Goal: Navigation & Orientation: Find specific page/section

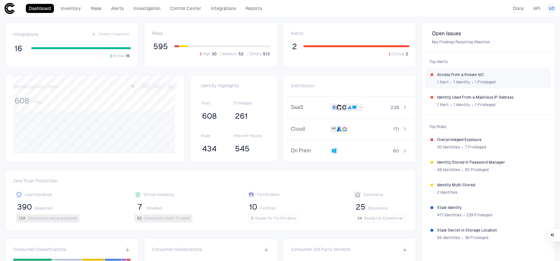
click at [510, 74] on span "Access from a Known IoC" at bounding box center [491, 74] width 109 height 5
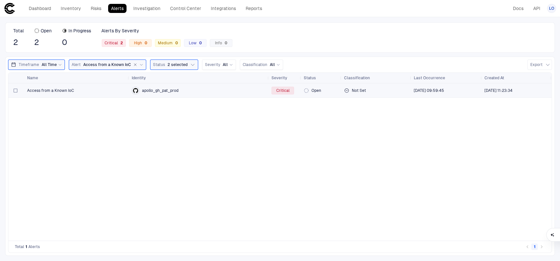
click at [172, 91] on span "apollo_gh_pat_prod" at bounding box center [160, 90] width 37 height 5
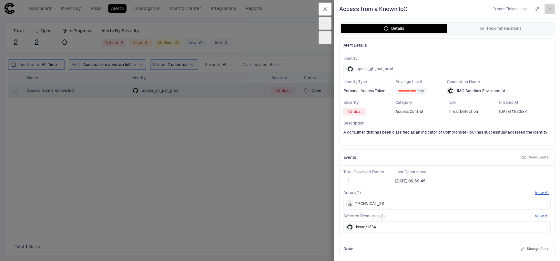
click at [550, 9] on icon "button" at bounding box center [550, 9] width 3 height 3
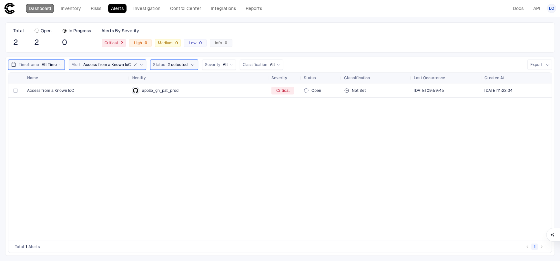
click at [46, 7] on link "Dashboard" at bounding box center [40, 8] width 28 height 9
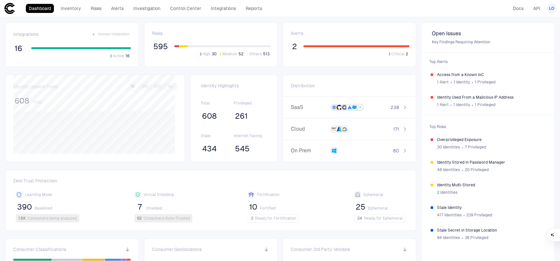
click at [553, 8] on span "LO" at bounding box center [552, 8] width 5 height 5
click at [522, 26] on ul "[PERSON_NAME] [PERSON_NAME][EMAIL_ADDRESS][PERSON_NAME][DOMAIN_NAME] Admin Sett…" at bounding box center [523, 38] width 64 height 46
click at [511, 40] on span "Admin Settings" at bounding box center [520, 41] width 27 height 5
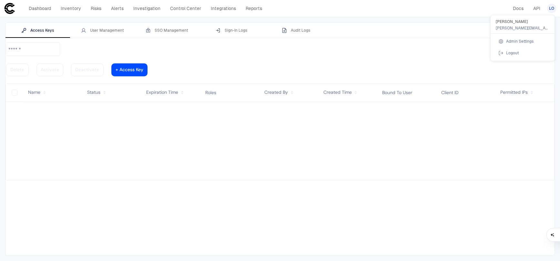
click at [110, 31] on div at bounding box center [280, 130] width 560 height 261
click at [110, 30] on div "User Management" at bounding box center [102, 30] width 43 height 5
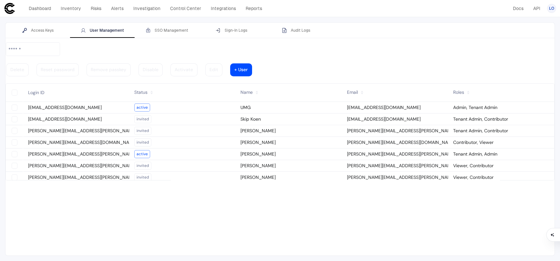
click at [73, 150] on vaadin-grid-cell-content "[PERSON_NAME][EMAIL_ADDRESS][PERSON_NAME][DOMAIN_NAME]" at bounding box center [76, 154] width 106 height 9
type vaadin-text-field "on"
type descope-checkbox "true"
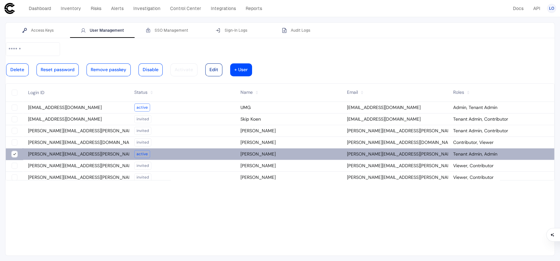
type descope-boolean-field-internal "true"
click at [218, 68] on div at bounding box center [214, 69] width 9 height 3
type input "**********"
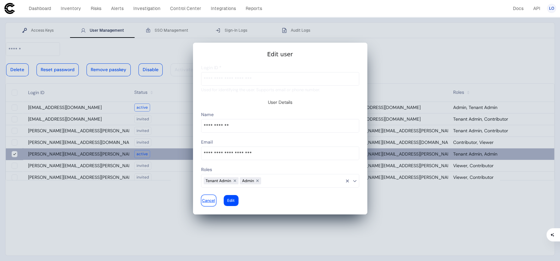
click at [215, 199] on div at bounding box center [208, 200] width 13 height 3
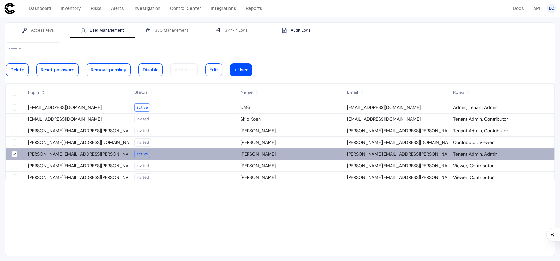
click at [303, 30] on div "Audit Logs" at bounding box center [296, 30] width 28 height 5
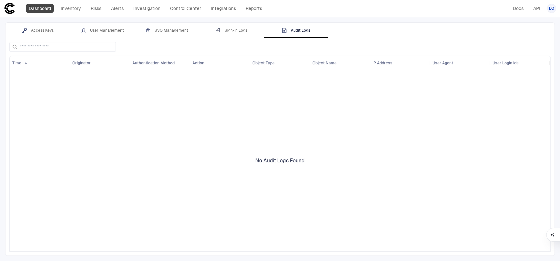
click at [33, 5] on link "Dashboard" at bounding box center [40, 8] width 28 height 9
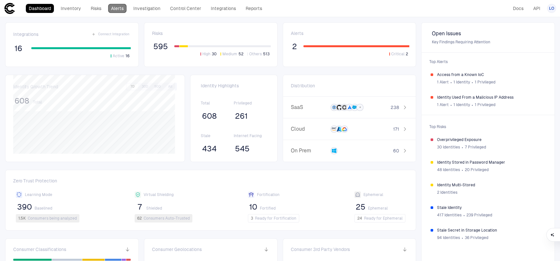
click at [118, 8] on link "Alerts" at bounding box center [117, 8] width 18 height 9
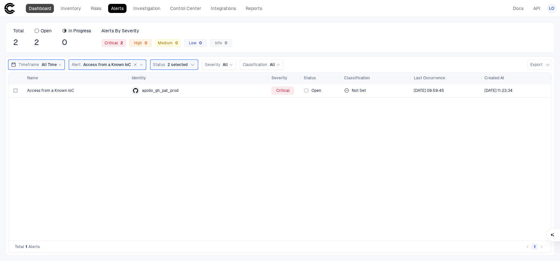
click at [42, 7] on link "Dashboard" at bounding box center [40, 8] width 28 height 9
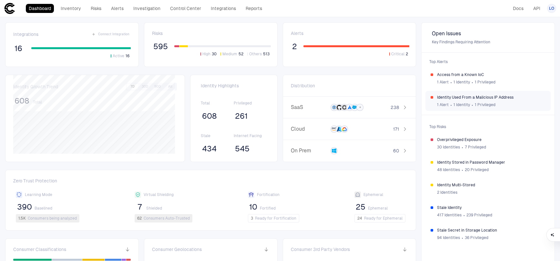
click at [499, 99] on span "Identity Used From a Malicious IP Address" at bounding box center [491, 97] width 109 height 5
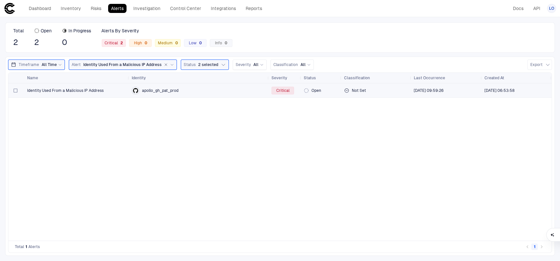
click at [84, 86] on div "Identity Used From a Malicious IP Address" at bounding box center [76, 90] width 99 height 13
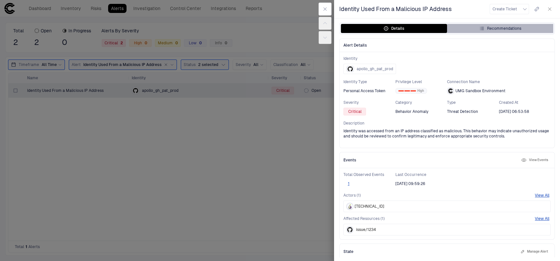
click at [508, 28] on div "Recommendations" at bounding box center [501, 28] width 42 height 5
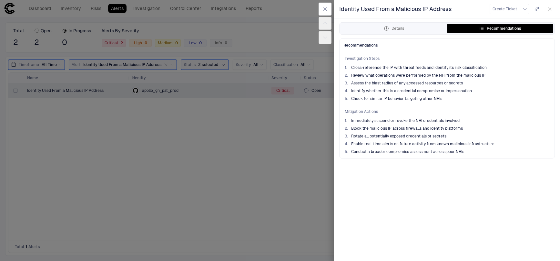
click at [548, 8] on icon "button" at bounding box center [550, 8] width 5 height 5
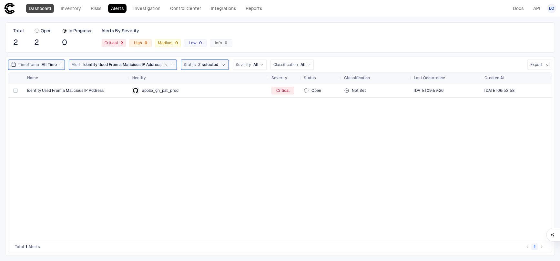
click at [38, 9] on link "Dashboard" at bounding box center [40, 8] width 28 height 9
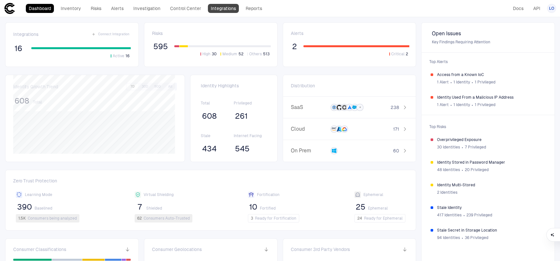
click at [224, 8] on link "Integrations" at bounding box center [223, 8] width 31 height 9
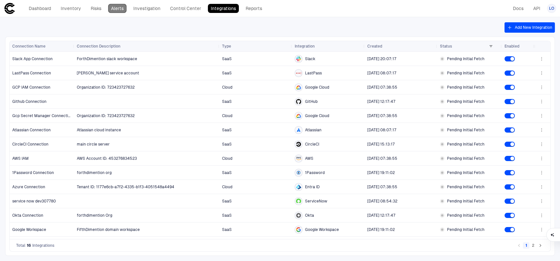
click at [118, 9] on link "Alerts" at bounding box center [117, 8] width 18 height 9
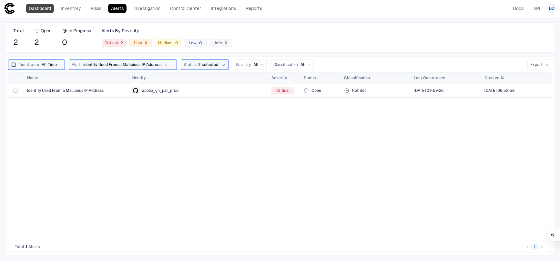
click at [44, 9] on link "Dashboard" at bounding box center [40, 8] width 28 height 9
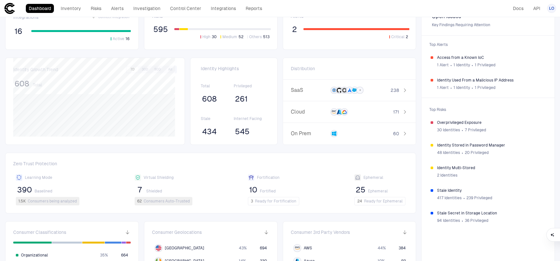
scroll to position [12, 0]
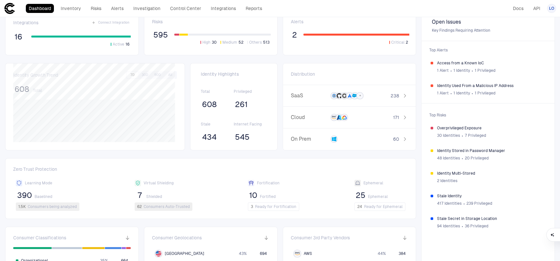
click at [163, 34] on span "595" at bounding box center [160, 35] width 15 height 10
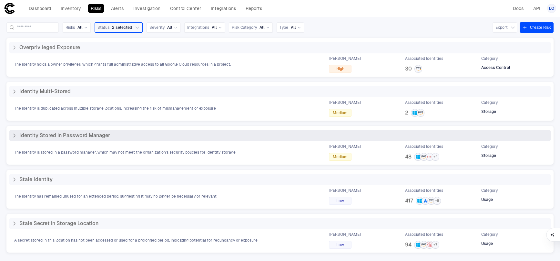
click at [43, 138] on span "Identity Stored in Password Manager" at bounding box center [64, 135] width 91 height 6
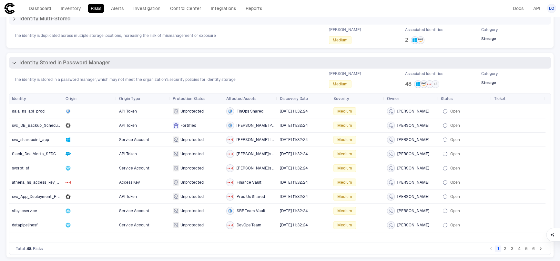
scroll to position [101, 0]
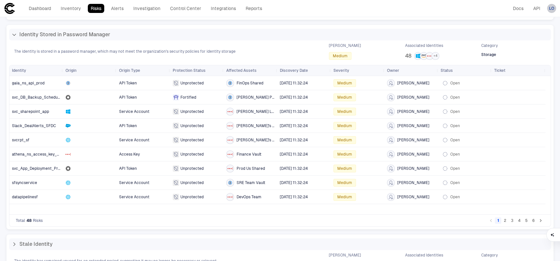
click at [552, 7] on span "LO" at bounding box center [552, 8] width 5 height 5
click at [523, 40] on span "Admin Settings" at bounding box center [520, 41] width 27 height 5
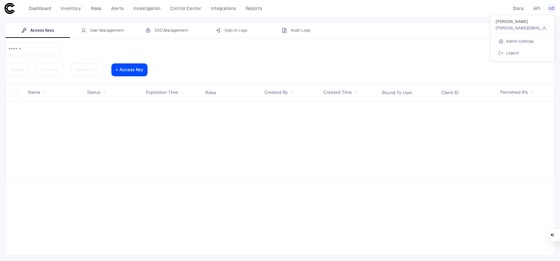
click at [300, 31] on div at bounding box center [280, 130] width 560 height 261
click at [301, 29] on div "Audit Logs" at bounding box center [296, 30] width 28 height 5
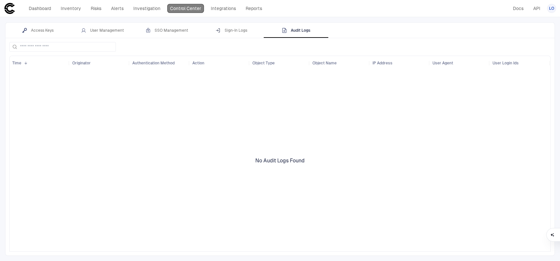
click at [190, 6] on link "Control Center" at bounding box center [185, 8] width 37 height 9
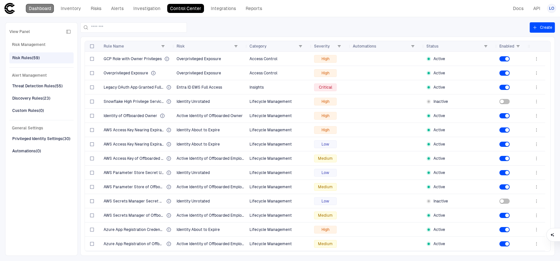
click at [34, 5] on link "Dashboard" at bounding box center [40, 8] width 28 height 9
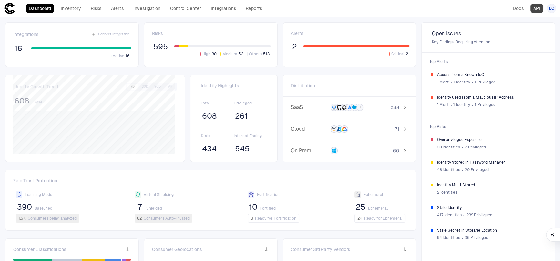
click at [538, 8] on link "API" at bounding box center [537, 8] width 13 height 9
click at [256, 9] on link "Reports" at bounding box center [254, 8] width 22 height 9
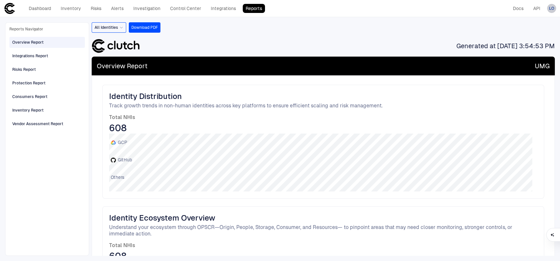
click at [553, 9] on span "LO" at bounding box center [552, 8] width 5 height 5
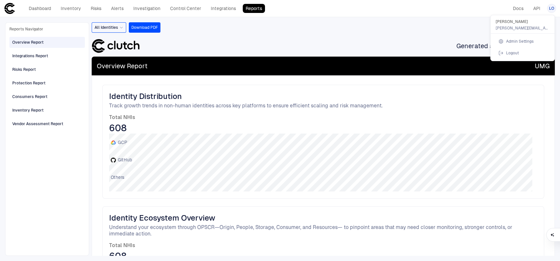
click at [518, 40] on span "Admin Settings" at bounding box center [520, 41] width 27 height 5
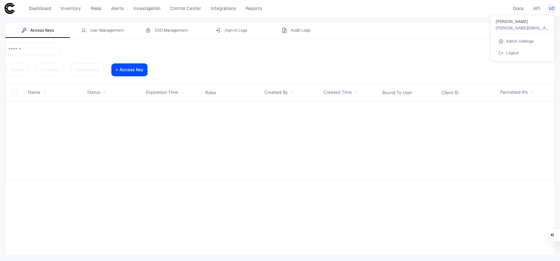
click at [296, 32] on div at bounding box center [280, 130] width 560 height 261
click at [237, 32] on div "Sign-In Logs" at bounding box center [232, 30] width 32 height 5
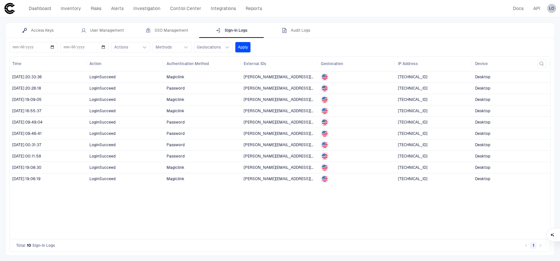
click at [552, 6] on span "LO" at bounding box center [552, 8] width 5 height 5
click at [516, 53] on span "Logout" at bounding box center [513, 52] width 13 height 5
